Goal: Use online tool/utility: Utilize a website feature to perform a specific function

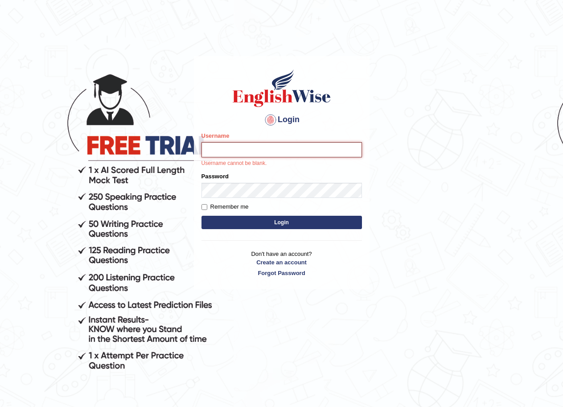
click at [270, 151] on input "Username" at bounding box center [281, 149] width 160 height 15
type input "c"
type input "Chinmaydp"
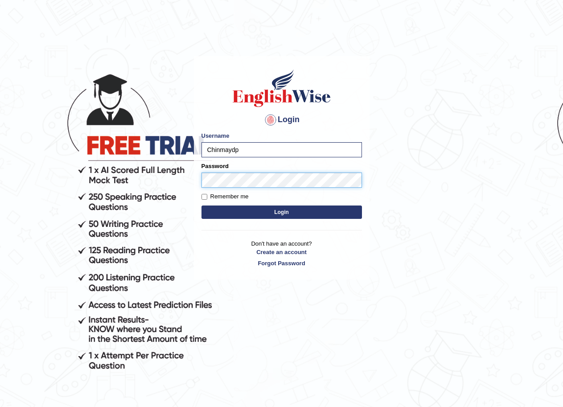
click at [201, 205] on button "Login" at bounding box center [281, 211] width 160 height 13
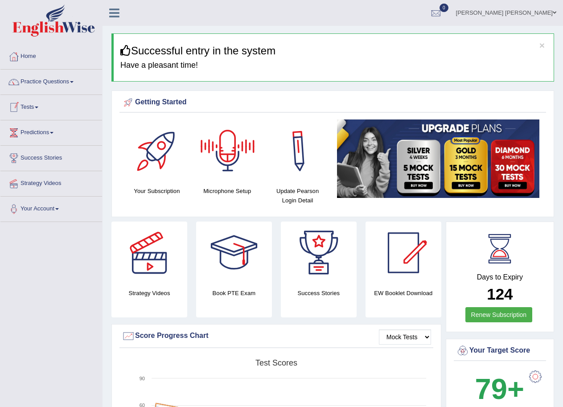
click at [221, 159] on div at bounding box center [227, 150] width 62 height 62
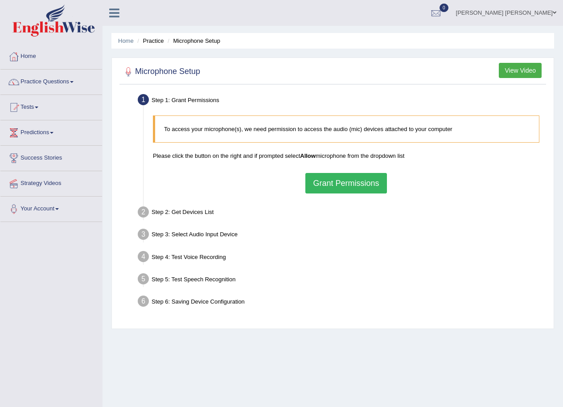
click at [349, 185] on button "Grant Permissions" at bounding box center [345, 183] width 81 height 20
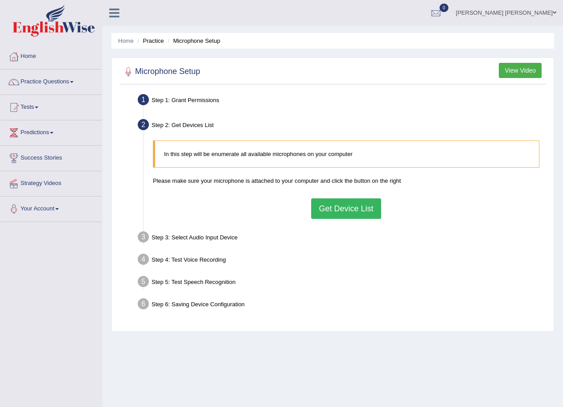
click at [323, 203] on button "Get Device List" at bounding box center [346, 208] width 70 height 20
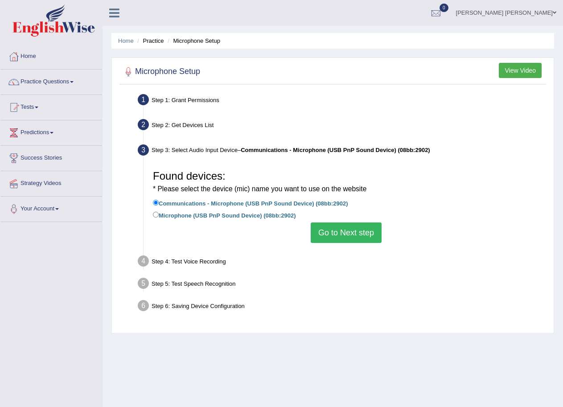
click at [325, 232] on button "Go to Next step" at bounding box center [346, 232] width 71 height 20
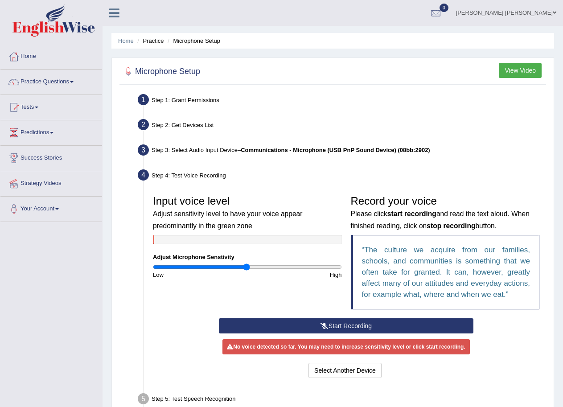
click at [362, 322] on button "Start Recording" at bounding box center [346, 325] width 254 height 15
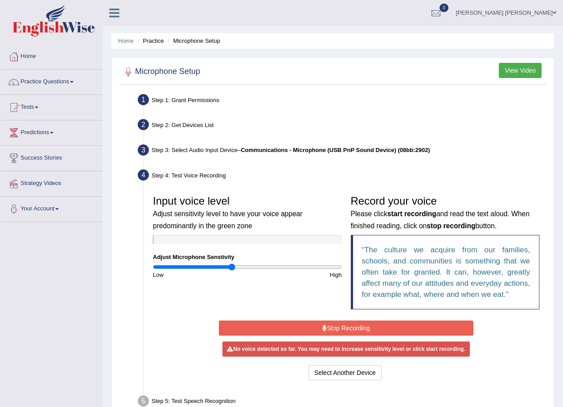
type input "0.84"
click at [231, 266] on input "range" at bounding box center [247, 266] width 189 height 7
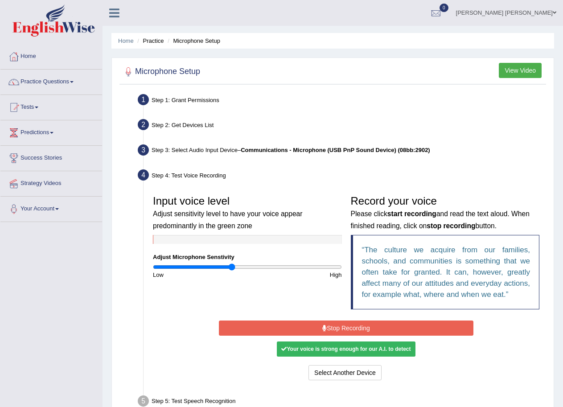
click at [340, 328] on button "Stop Recording" at bounding box center [346, 327] width 254 height 15
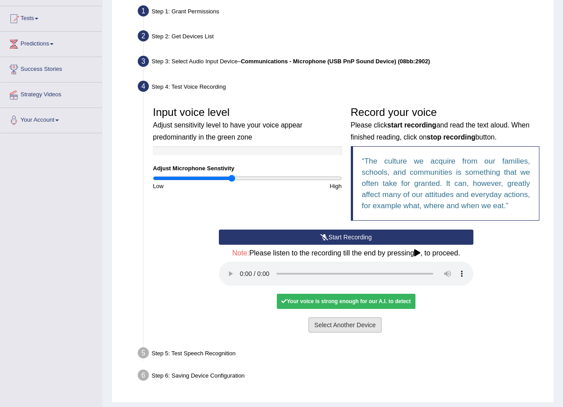
scroll to position [89, 0]
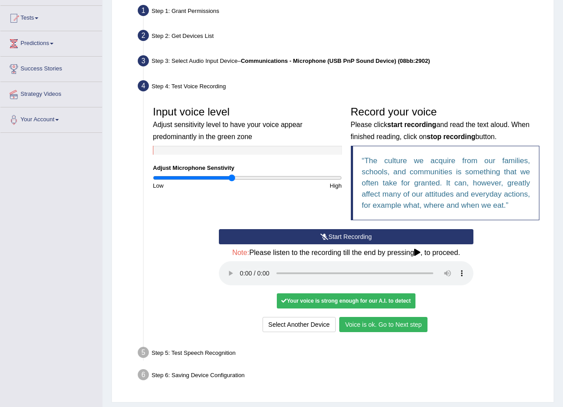
click at [395, 328] on button "Voice is ok. Go to Next step" at bounding box center [383, 324] width 88 height 15
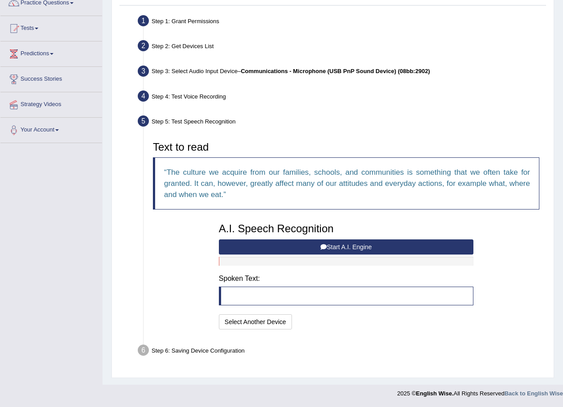
scroll to position [78, 0]
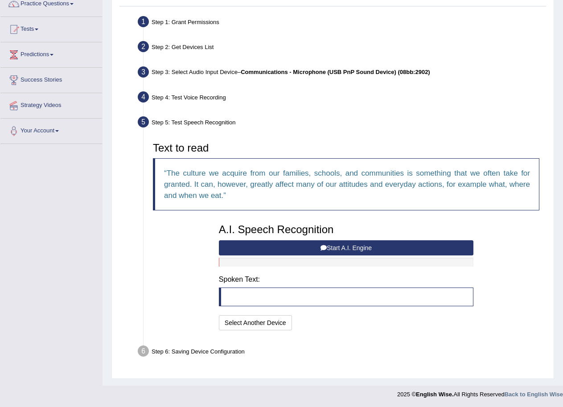
click at [378, 252] on button "Start A.I. Engine" at bounding box center [346, 247] width 254 height 15
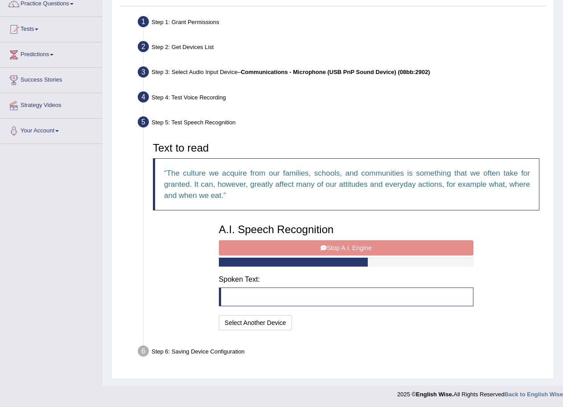
scroll to position [89, 0]
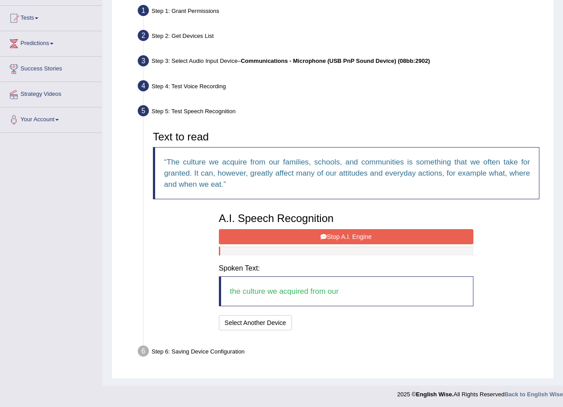
click at [391, 240] on button "Stop A.I. Engine" at bounding box center [346, 236] width 254 height 15
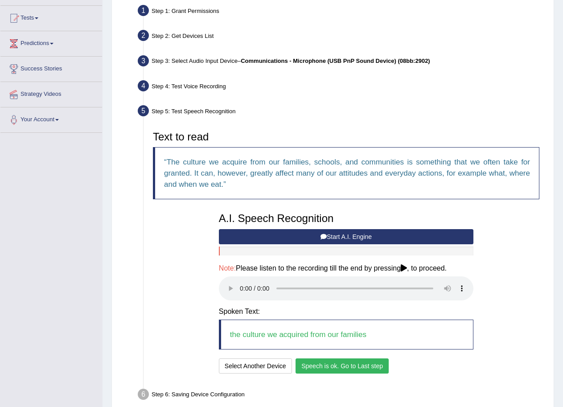
click at [314, 361] on button "Speech is ok. Go to Last step" at bounding box center [341, 365] width 93 height 15
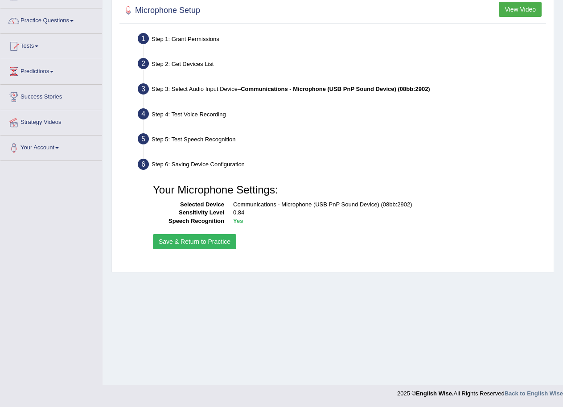
click at [197, 238] on button "Save & Return to Practice" at bounding box center [194, 241] width 83 height 15
